Goal: Book appointment/travel/reservation

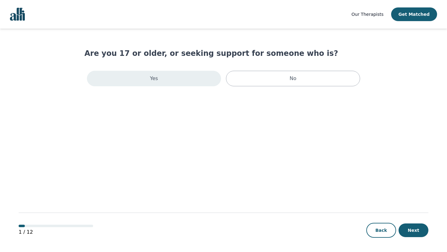
click at [154, 80] on p "Yes" at bounding box center [154, 78] width 8 height 7
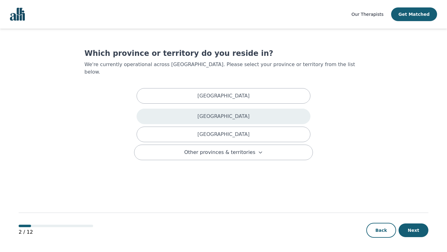
click at [205, 109] on div "[GEOGRAPHIC_DATA]" at bounding box center [224, 117] width 174 height 16
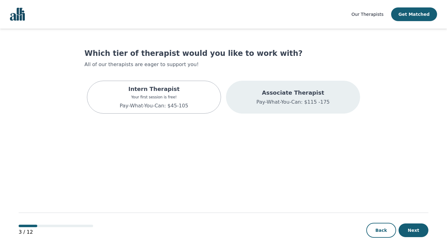
click at [288, 95] on p "Associate Therapist" at bounding box center [292, 92] width 73 height 9
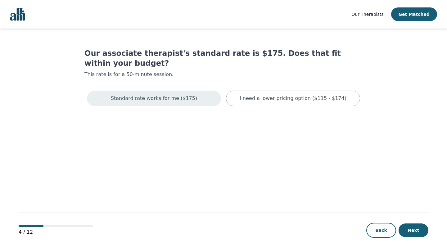
click at [144, 95] on p "Standard rate works for me ($175)" at bounding box center [154, 98] width 86 height 7
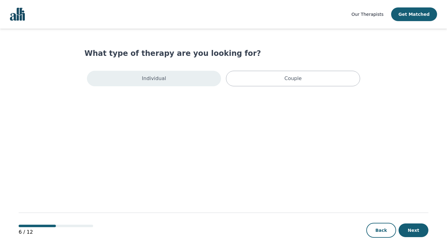
click at [160, 81] on p "Individual" at bounding box center [154, 78] width 24 height 7
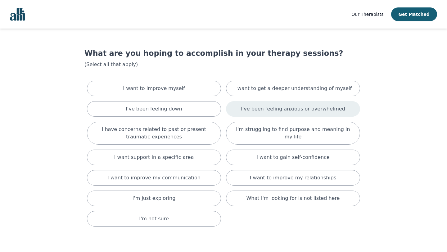
click at [311, 109] on p "I've been feeling anxious or overwhelmed" at bounding box center [293, 108] width 104 height 7
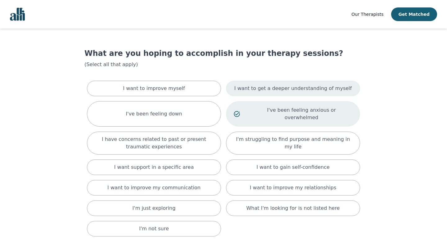
click at [308, 91] on p "I want to get a deeper understanding of myself" at bounding box center [292, 88] width 117 height 7
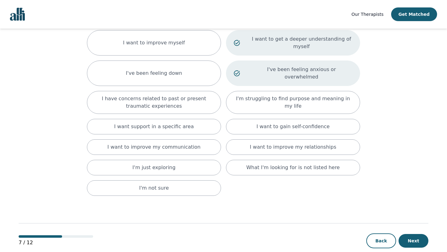
scroll to position [54, 0]
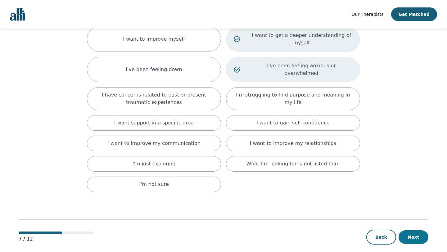
click at [409, 230] on button "Next" at bounding box center [414, 237] width 30 height 14
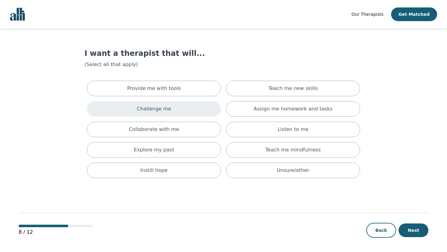
click at [152, 107] on p "Challenge me" at bounding box center [154, 108] width 34 height 7
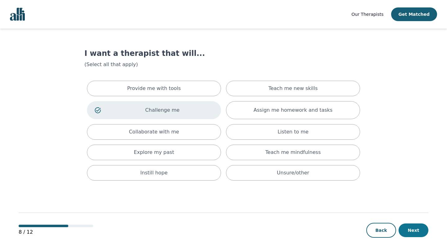
click at [410, 227] on button "Next" at bounding box center [414, 231] width 30 height 14
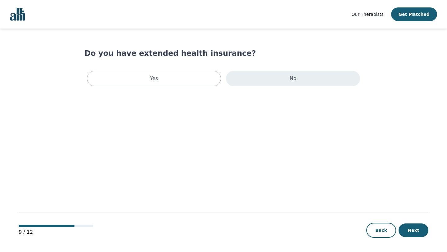
click at [294, 79] on p "No" at bounding box center [293, 78] width 7 height 7
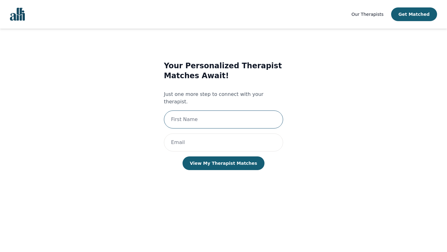
click at [200, 111] on input "text" at bounding box center [223, 120] width 119 height 18
type input "[PERSON_NAME]"
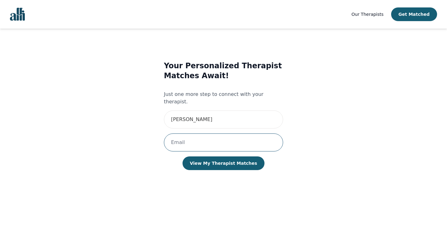
click at [200, 134] on input "email" at bounding box center [223, 142] width 119 height 18
type input "[PERSON_NAME][EMAIL_ADDRESS][DOMAIN_NAME]"
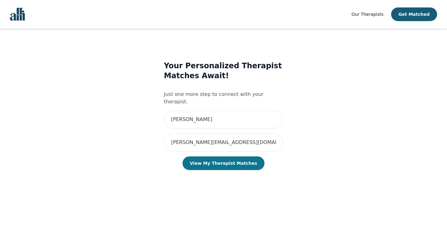
click at [224, 159] on button "View My Therapist Matches" at bounding box center [224, 163] width 82 height 14
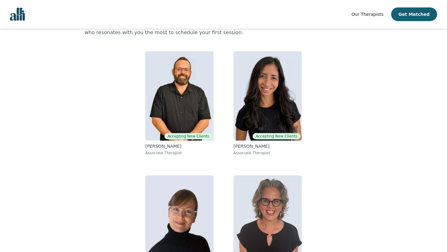
scroll to position [38, 0]
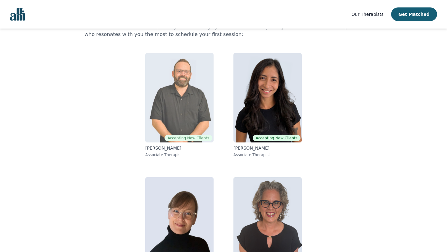
click at [188, 108] on img at bounding box center [179, 97] width 68 height 89
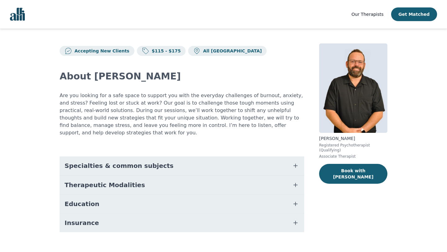
click at [295, 164] on icon "button" at bounding box center [296, 166] width 4 height 4
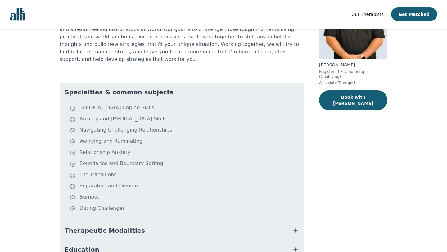
scroll to position [73, 0]
